Goal: Task Accomplishment & Management: Use online tool/utility

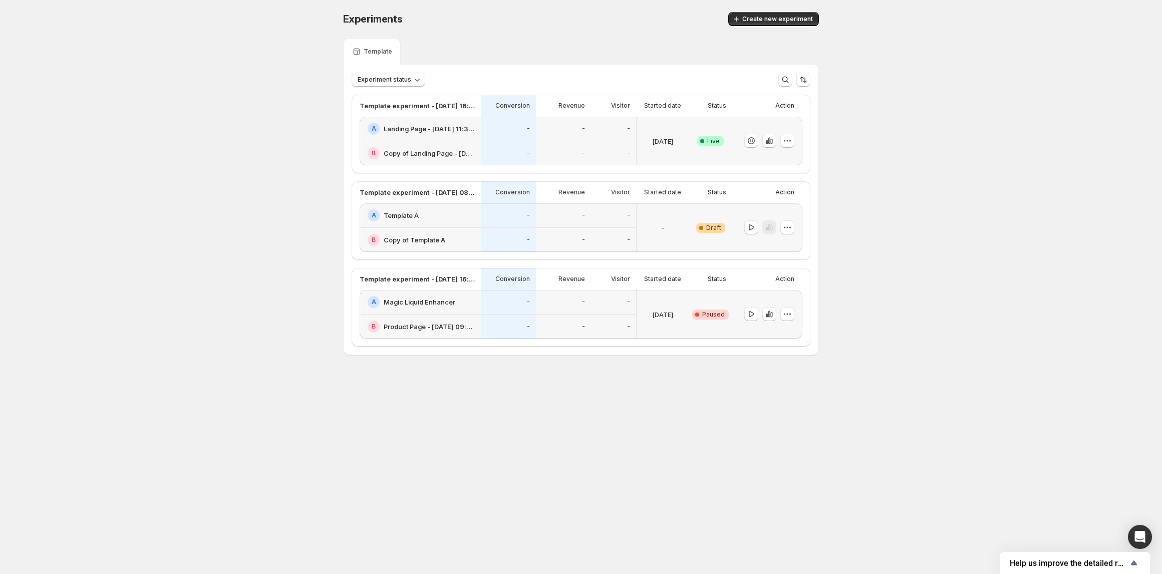
click at [443, 129] on h2 "Landing Page - [DATE] 11:32:43" at bounding box center [429, 129] width 91 height 10
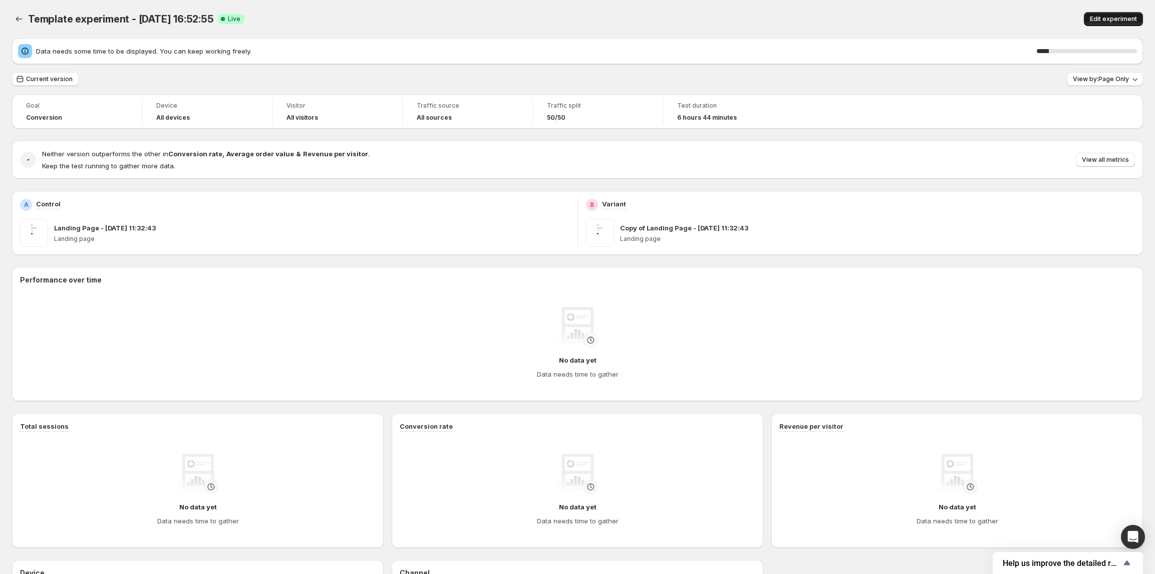
click at [1120, 17] on span "Edit experiment" at bounding box center [1113, 19] width 47 height 8
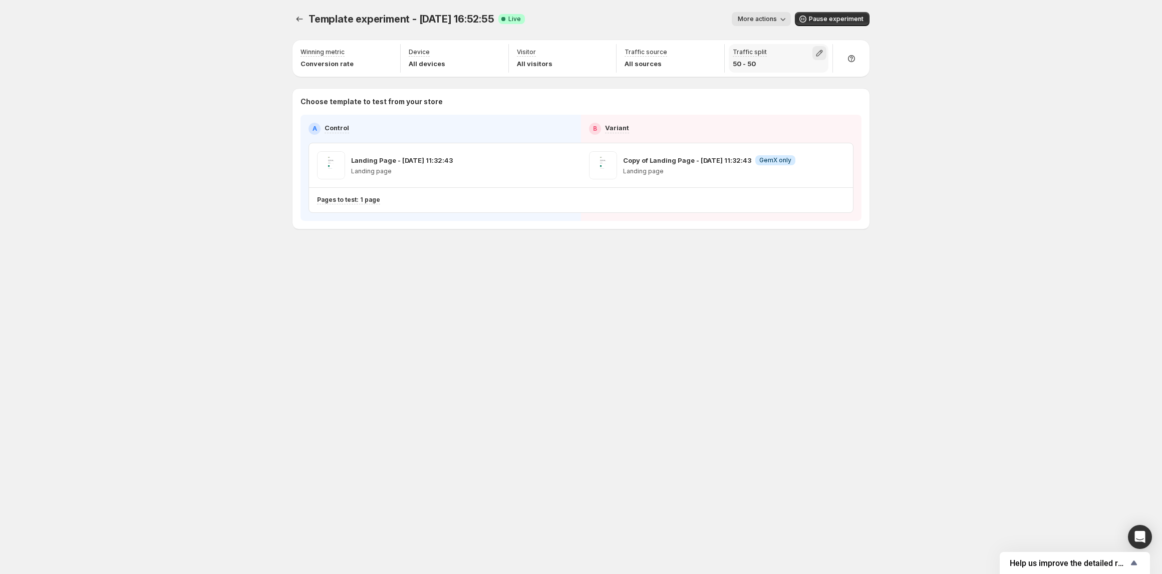
click at [820, 51] on icon "button" at bounding box center [819, 53] width 7 height 7
drag, startPoint x: 822, startPoint y: 74, endPoint x: 923, endPoint y: 67, distance: 101.4
type input "***"
click at [891, 68] on input "range" at bounding box center [819, 75] width 144 height 14
click at [970, 75] on div "Template experiment - [DATE] 16:52:55. This page is ready Template experiment -…" at bounding box center [581, 287] width 1162 height 574
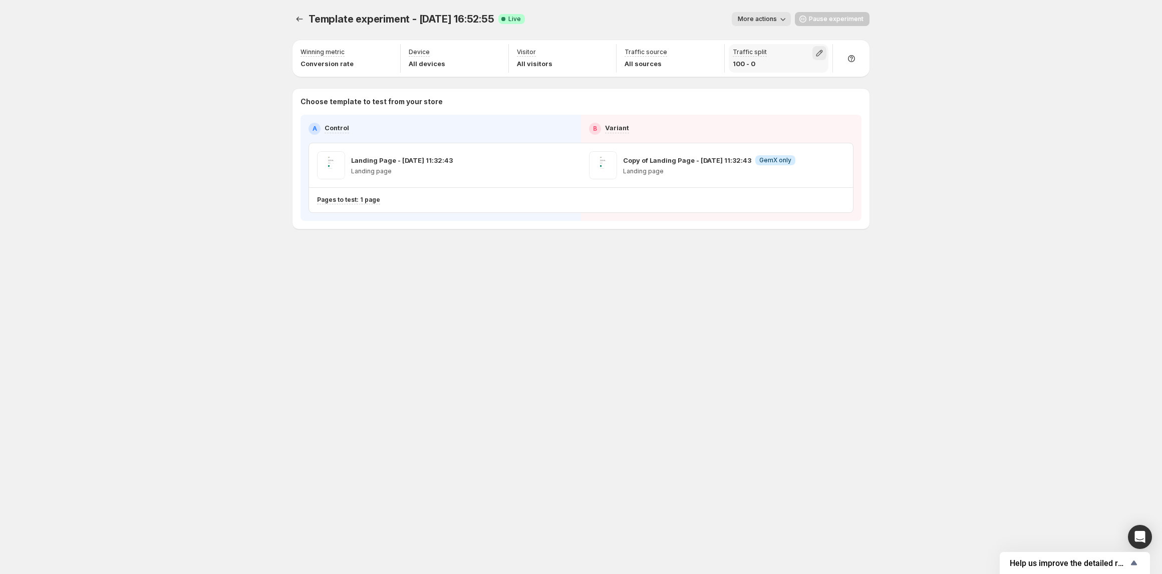
click at [817, 53] on icon "button" at bounding box center [819, 53] width 7 height 7
click at [910, 51] on div "Template experiment - [DATE] 16:52:55. This page is ready Template experiment -…" at bounding box center [581, 287] width 1162 height 574
click at [298, 19] on icon "Experiments" at bounding box center [299, 19] width 10 height 10
click at [299, 19] on icon "Experiments" at bounding box center [299, 19] width 7 height 5
